Goal: Transaction & Acquisition: Book appointment/travel/reservation

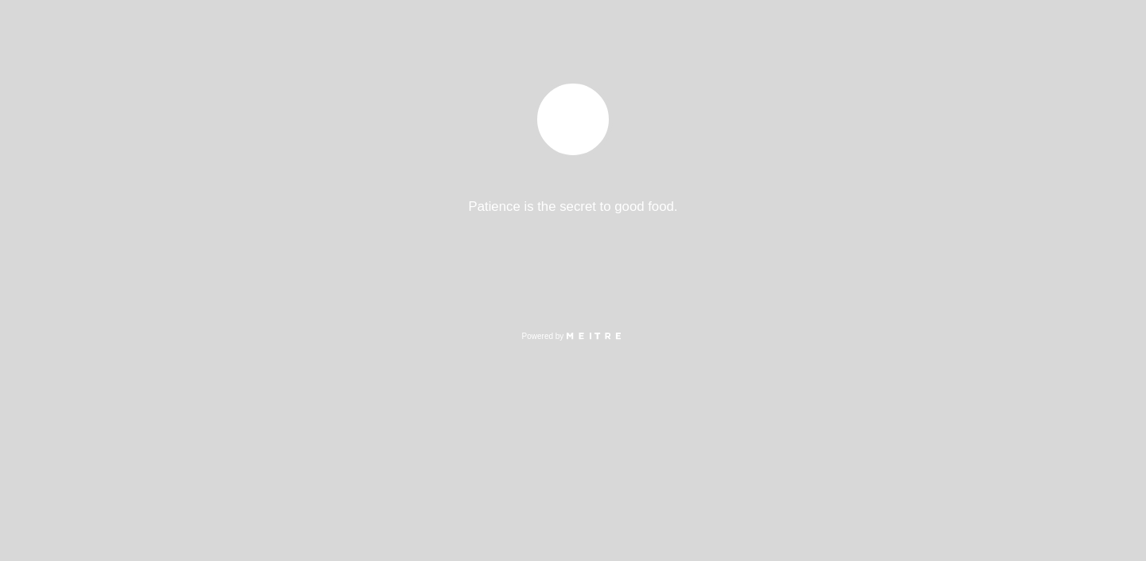
select select "es"
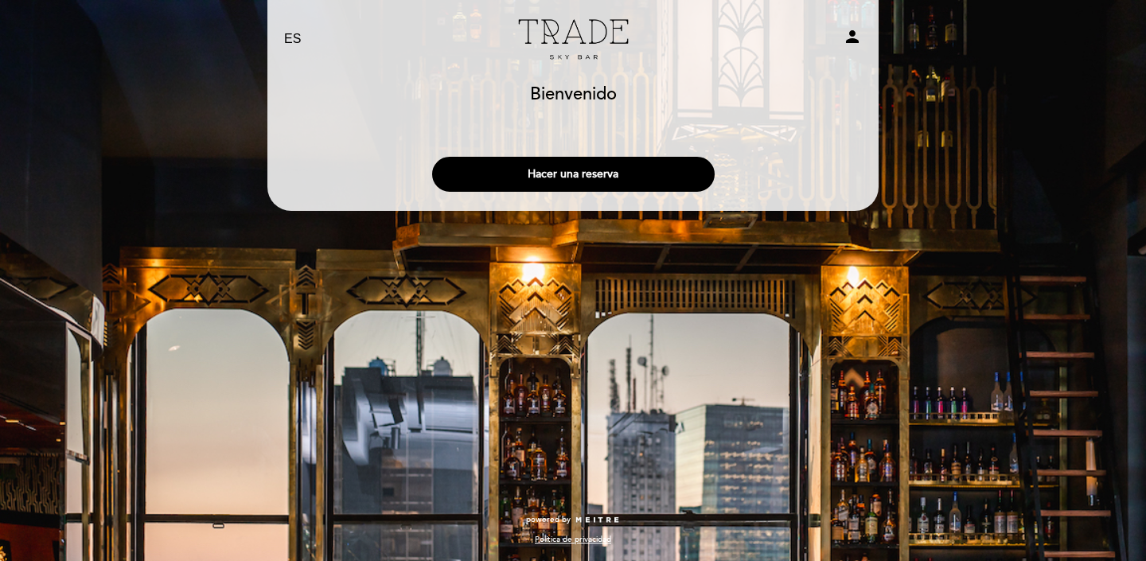
click at [618, 205] on header "EN ES PT Trade Sky Bar person [GEOGRAPHIC_DATA] [GEOGRAPHIC_DATA], Cambiar usua…" at bounding box center [572, 105] width 611 height 211
click at [635, 167] on button "Hacer una reserva" at bounding box center [573, 174] width 283 height 35
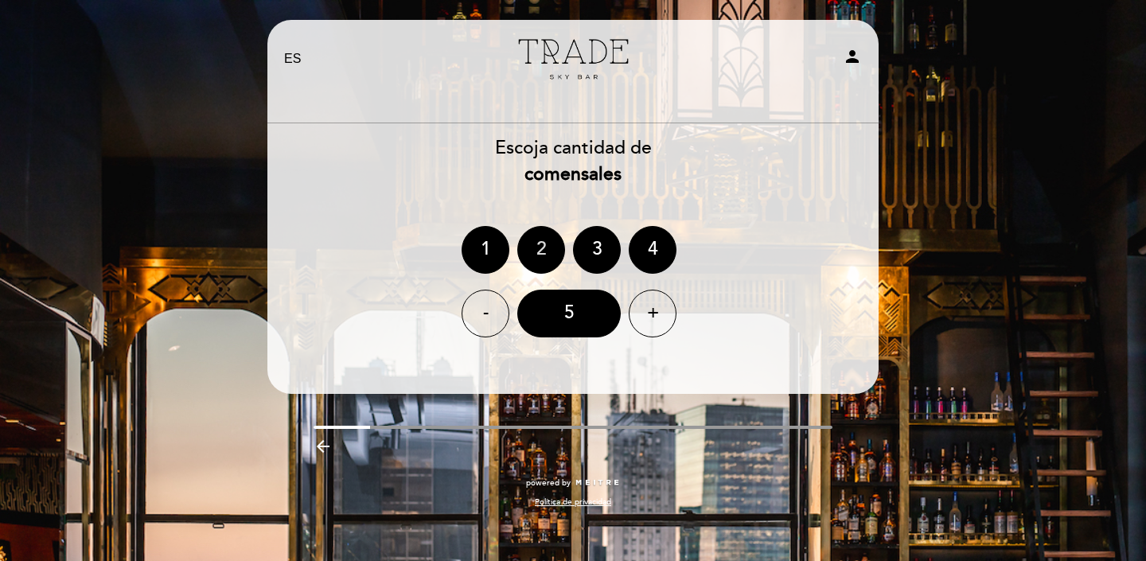
click at [548, 244] on div "2" at bounding box center [541, 250] width 48 height 48
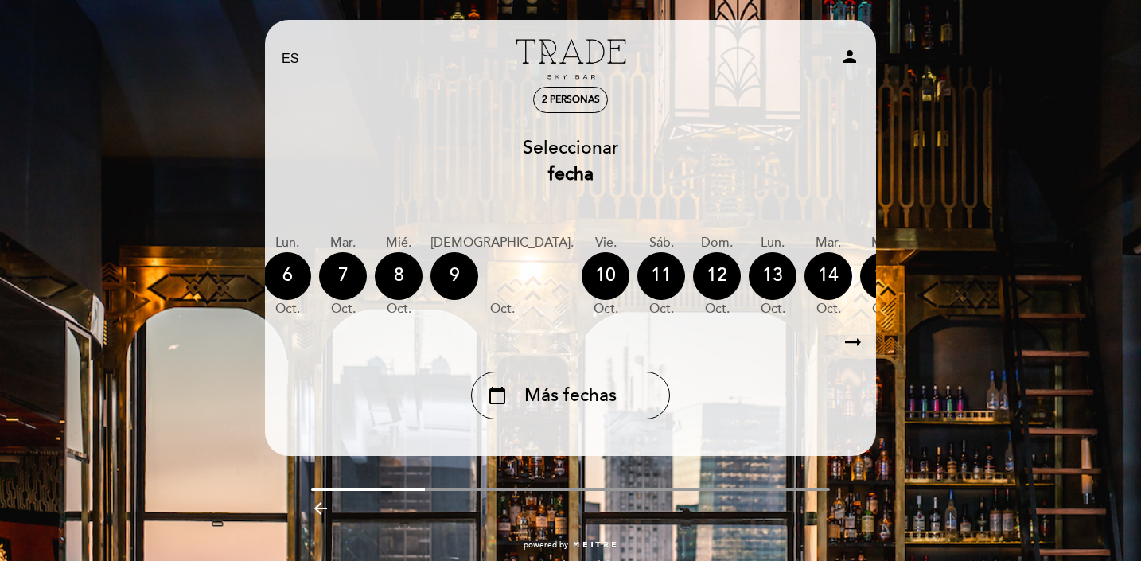
scroll to position [0, 468]
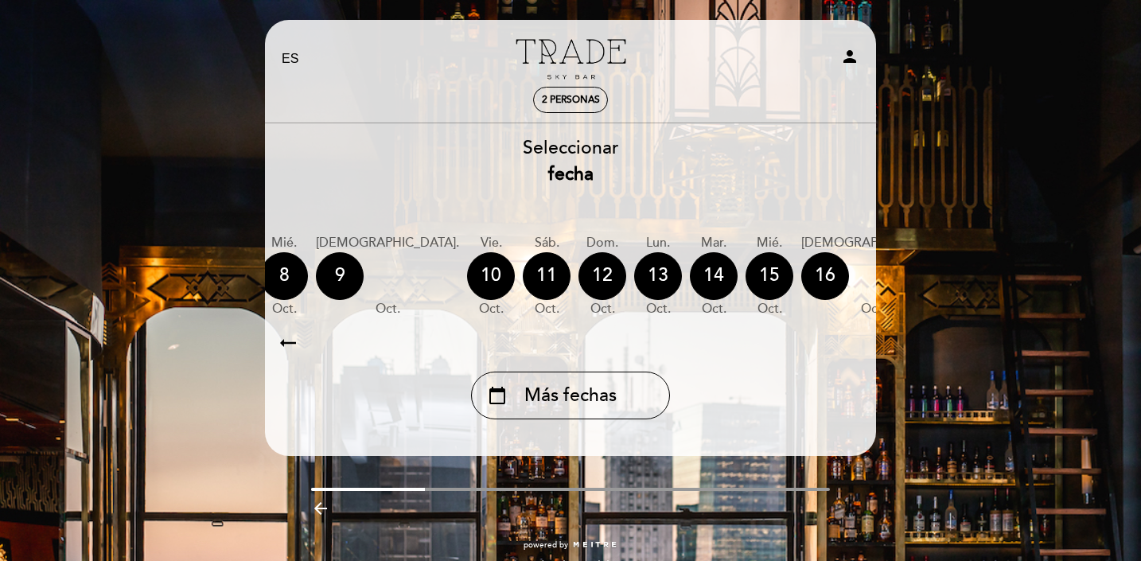
click at [1023, 289] on icon "calendar_today" at bounding box center [1032, 275] width 19 height 27
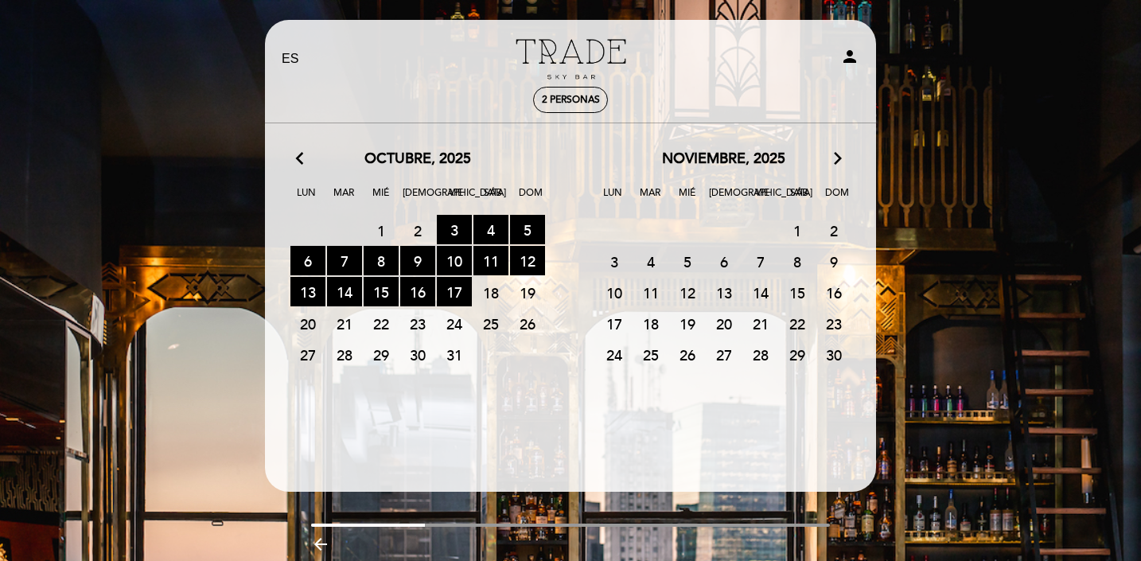
click at [455, 329] on span "24" at bounding box center [454, 323] width 35 height 29
